Goal: Information Seeking & Learning: Learn about a topic

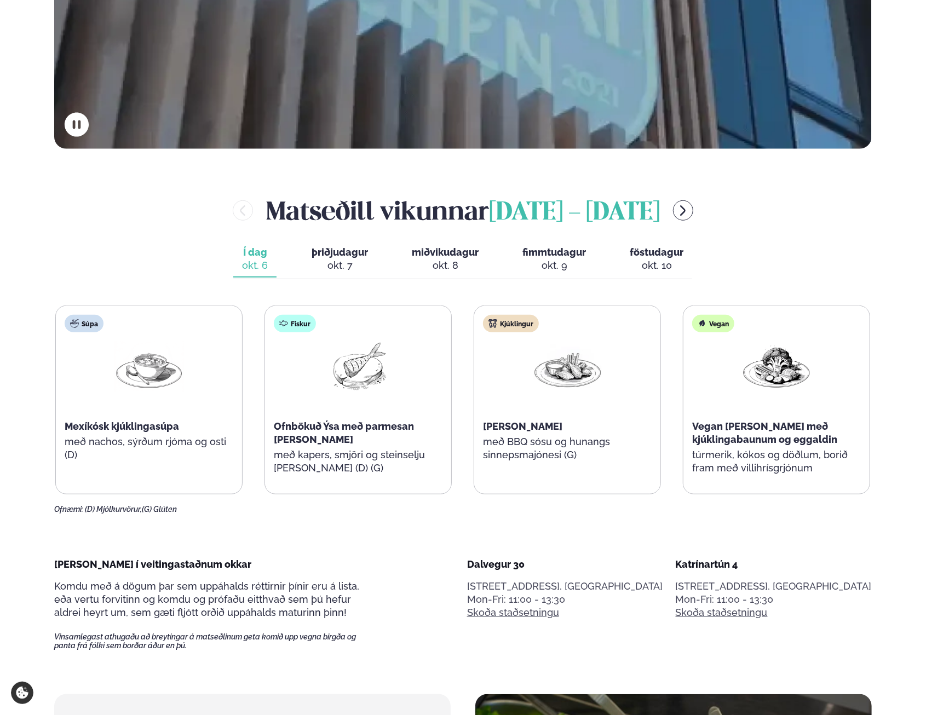
scroll to position [493, 0]
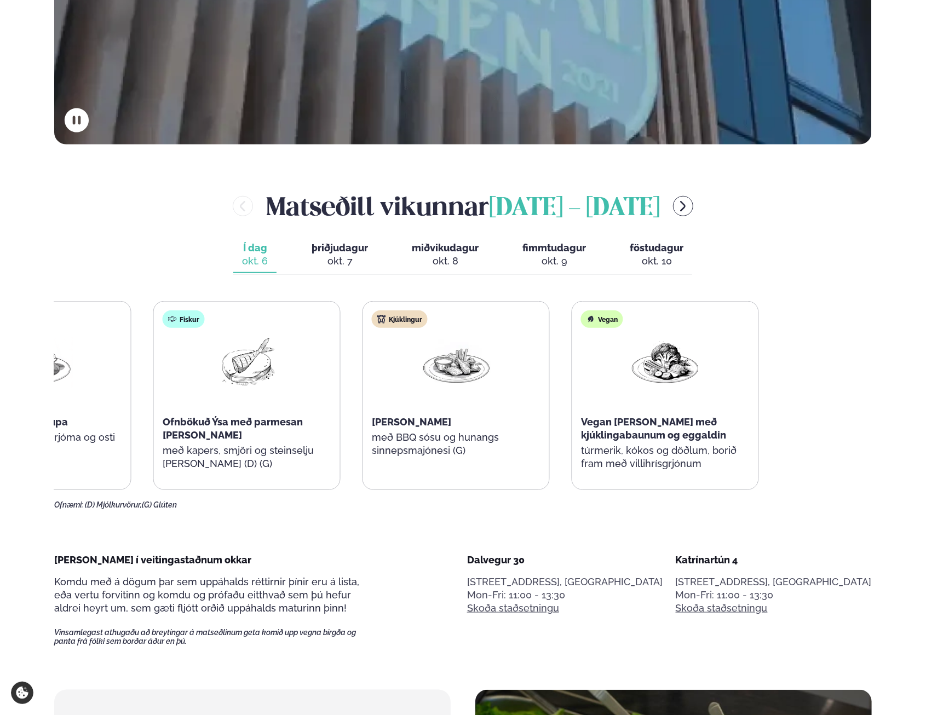
click at [296, 453] on div "Súpa Mexíkósk kjúklingasúpa með nachos, sýrðum rjóma og osti (D) Fiskur Ofnböku…" at bounding box center [351, 395] width 815 height 189
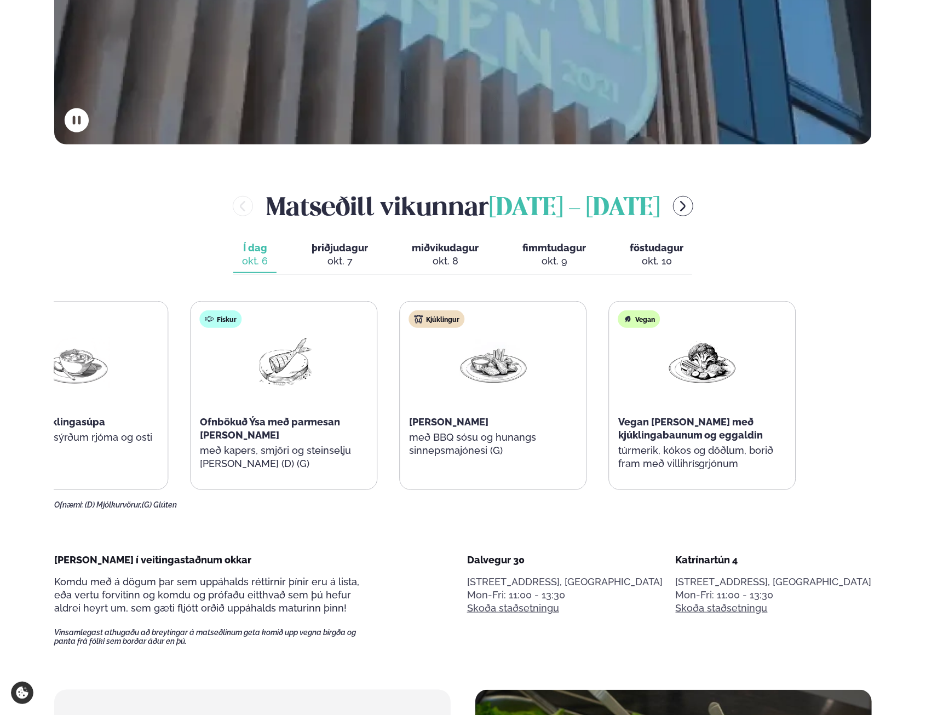
click at [603, 415] on div "Súpa Mexíkósk kjúklingasúpa með nachos, sýrðum rjóma og osti (D) Fiskur Ofnböku…" at bounding box center [388, 395] width 815 height 189
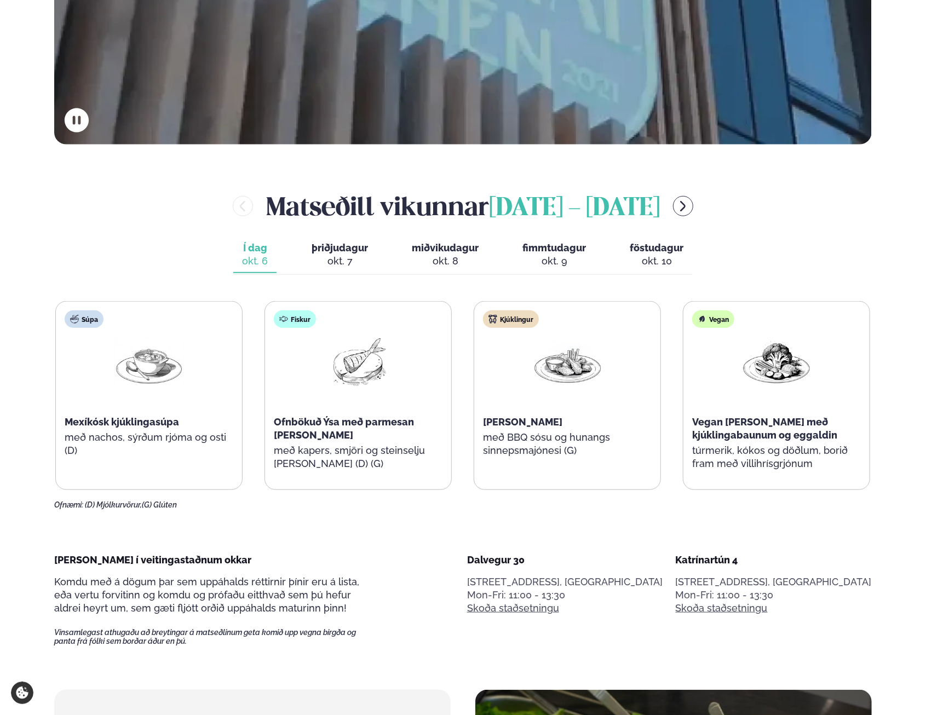
click at [345, 251] on span "þriðjudagur" at bounding box center [340, 247] width 56 height 11
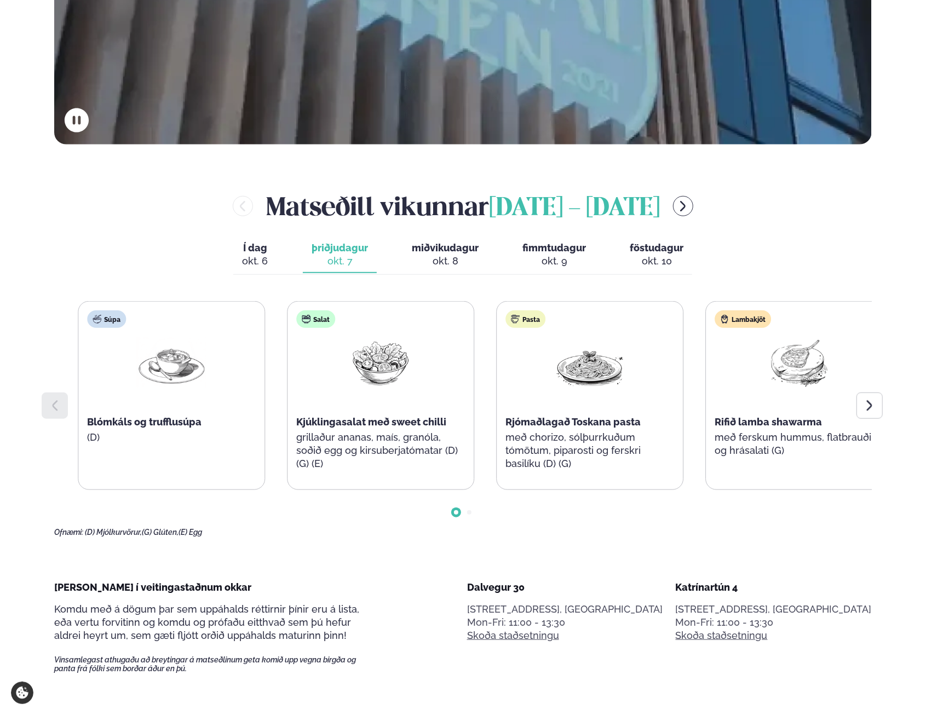
click at [766, 464] on div "Lambakjöt Rifið lamba shawarma með ferskum hummus, flatbrauði og hrásalati (G)" at bounding box center [799, 389] width 186 height 175
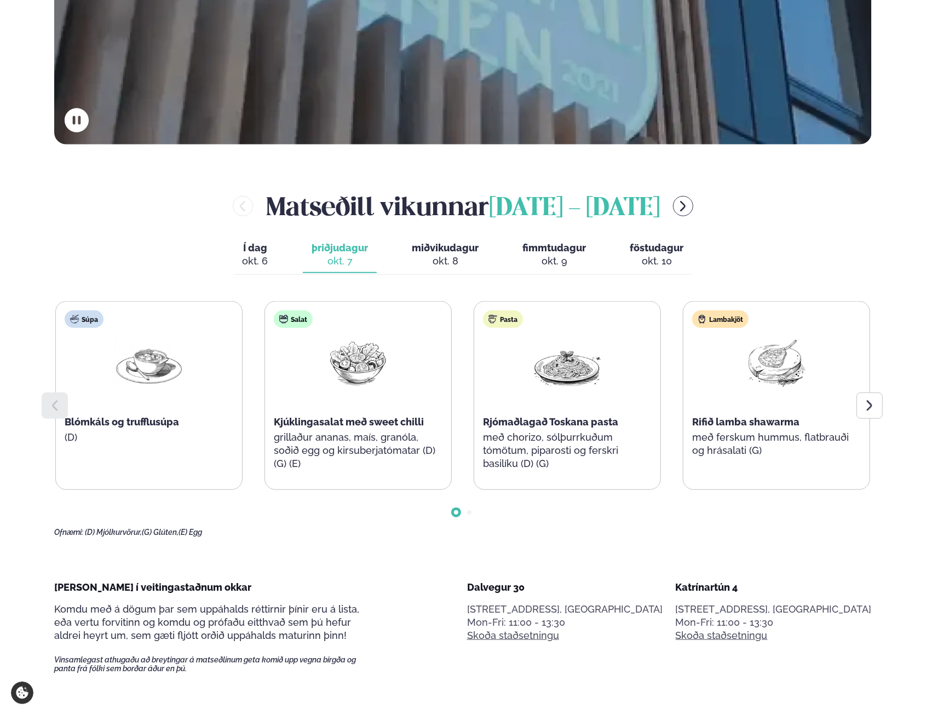
click at [456, 248] on span "miðvikudagur" at bounding box center [445, 247] width 67 height 11
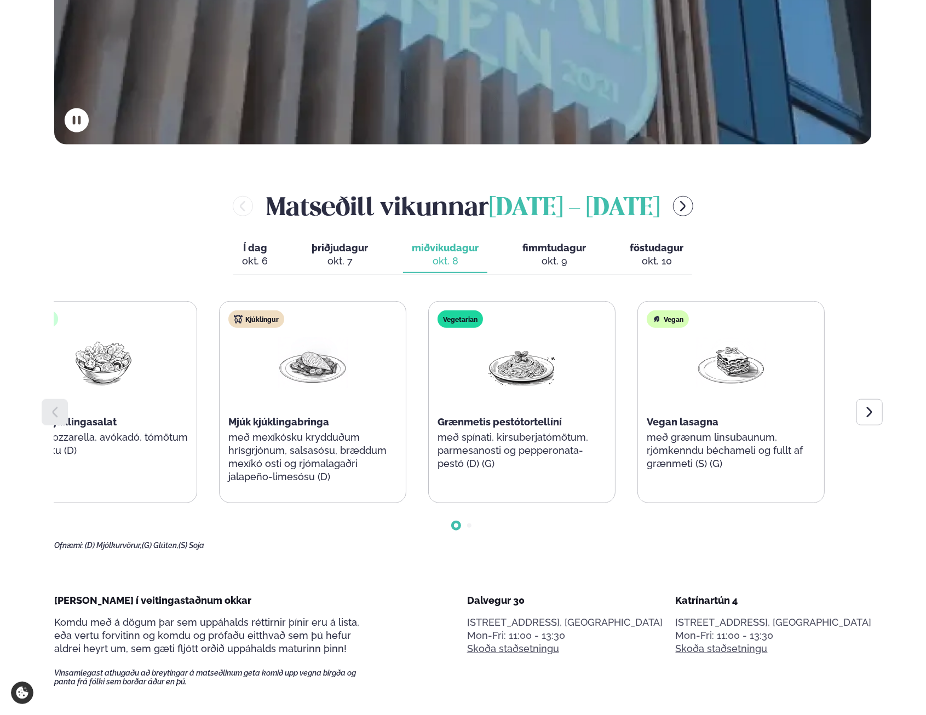
click at [376, 480] on div "Súpa Fennel og blaðlauks súpa Salat Pestó kjúklingasalat með mozzarella, avókad…" at bounding box center [208, 402] width 815 height 202
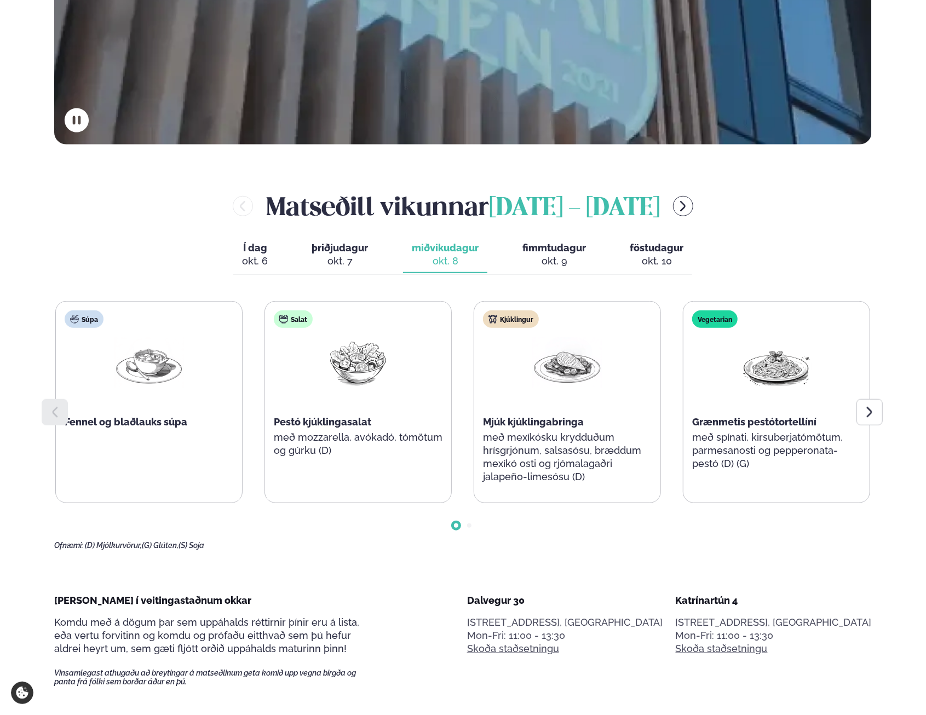
click at [355, 252] on span "þriðjudagur" at bounding box center [340, 247] width 56 height 11
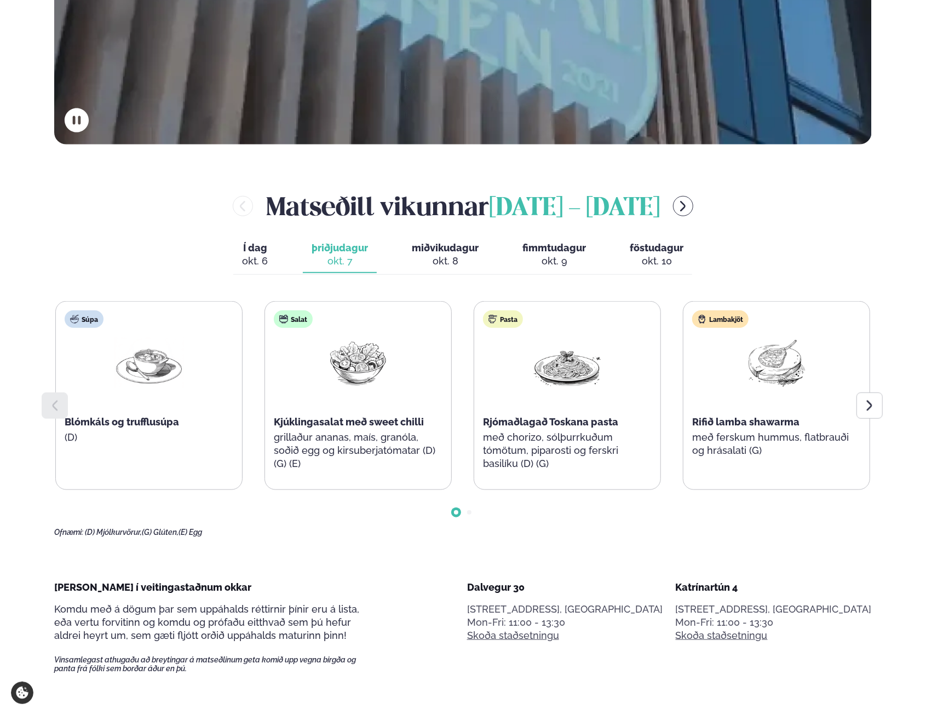
click at [450, 258] on div "okt. 8" at bounding box center [445, 261] width 67 height 13
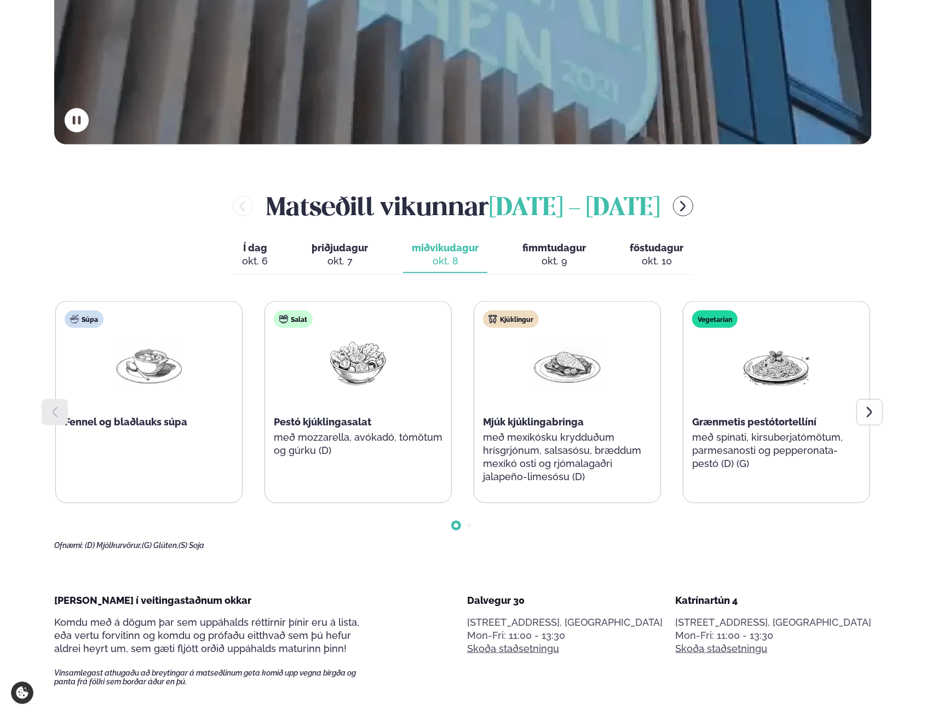
click at [539, 256] on div "okt. 9" at bounding box center [554, 261] width 64 height 13
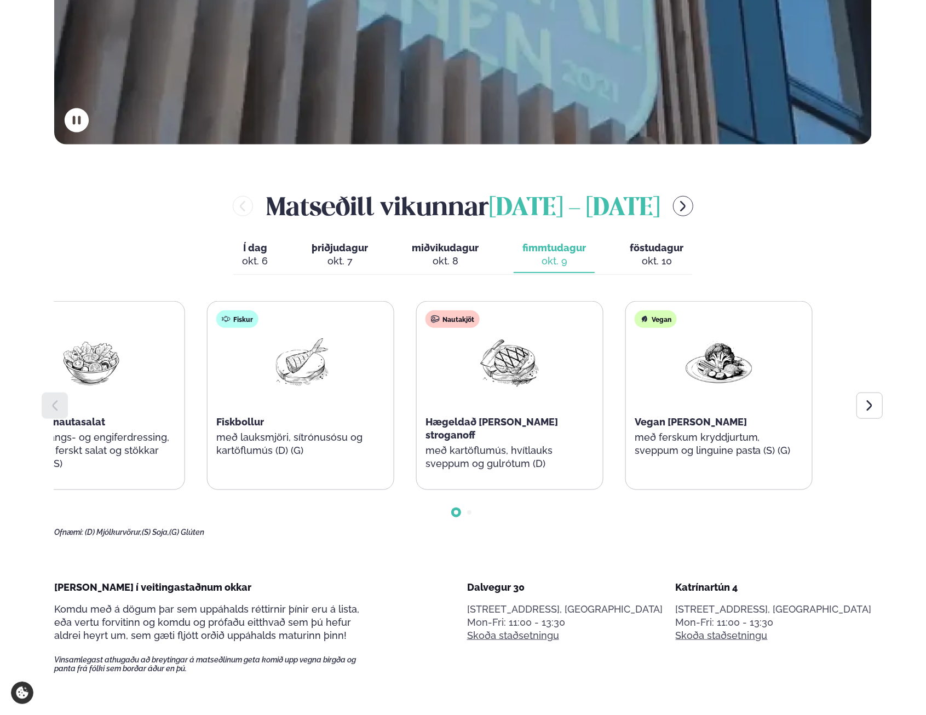
click at [218, 454] on p "með lauksmjöri, sítrónusósu og kartöflumús (D) (G)" at bounding box center [300, 444] width 169 height 26
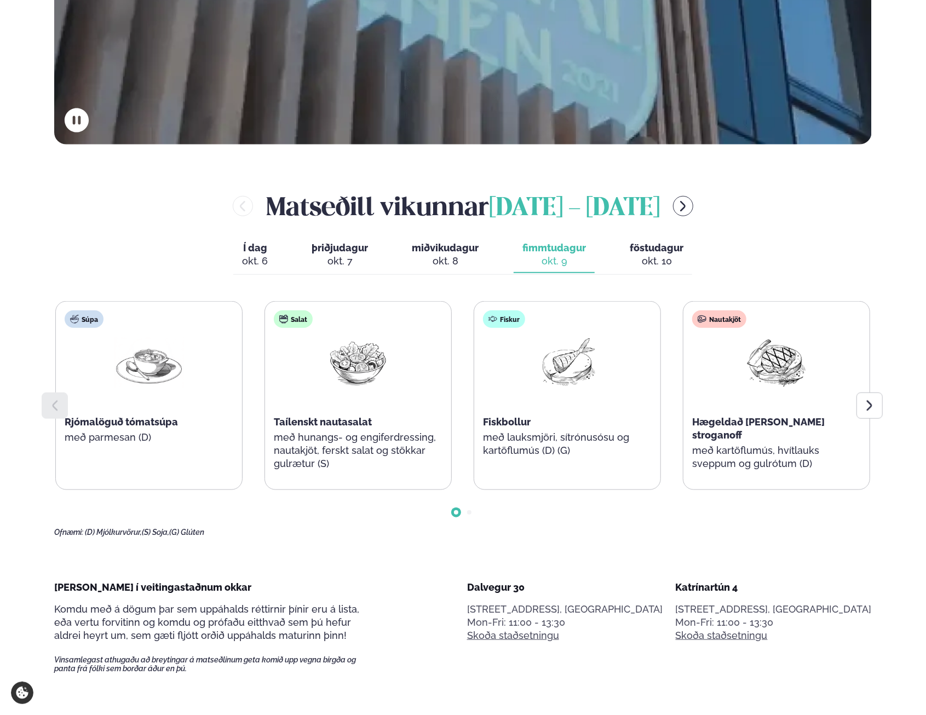
click at [656, 260] on div "okt. 10" at bounding box center [657, 261] width 54 height 13
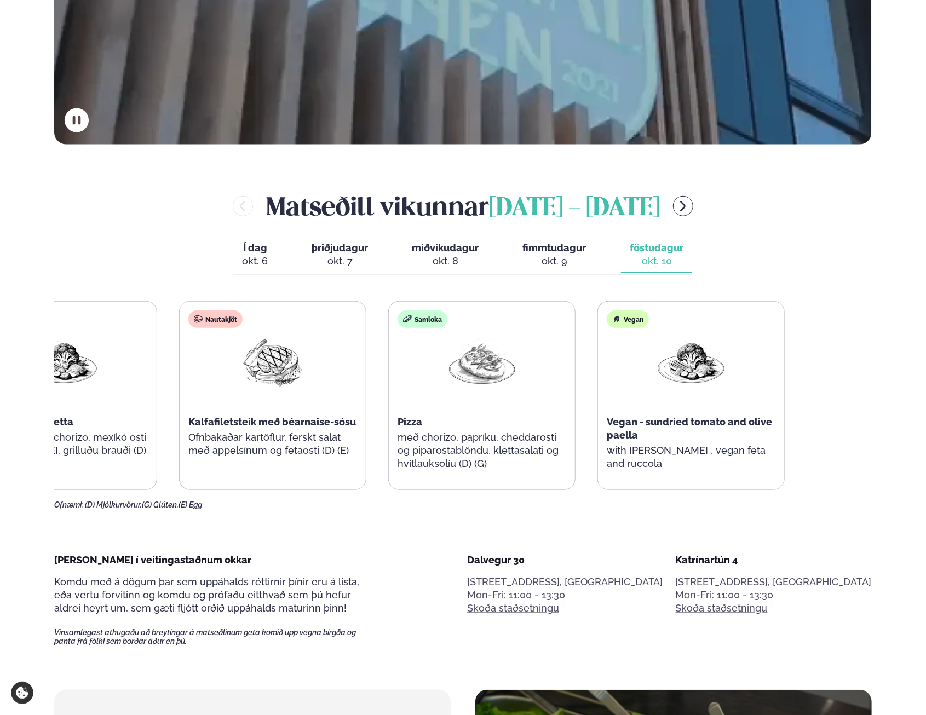
click at [575, 399] on div "Samloka Pizza með chorizo, papríku, cheddarosti og piparostablöndu, klettasalat…" at bounding box center [482, 396] width 186 height 188
